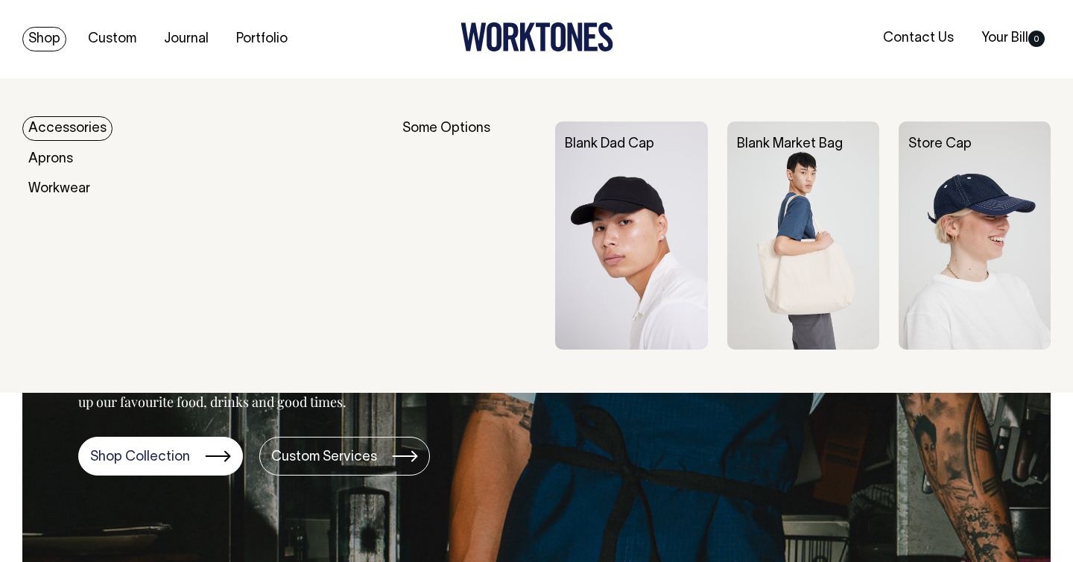
click at [72, 119] on link "Accessories" at bounding box center [67, 128] width 90 height 25
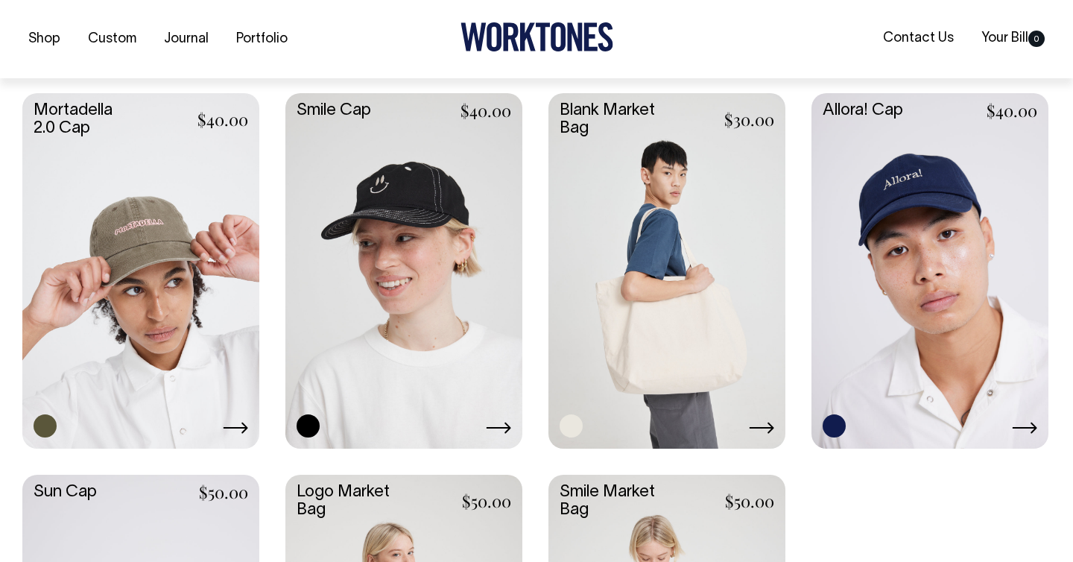
scroll to position [1009, 0]
click at [670, 243] on link at bounding box center [666, 269] width 237 height 352
